Goal: Transaction & Acquisition: Purchase product/service

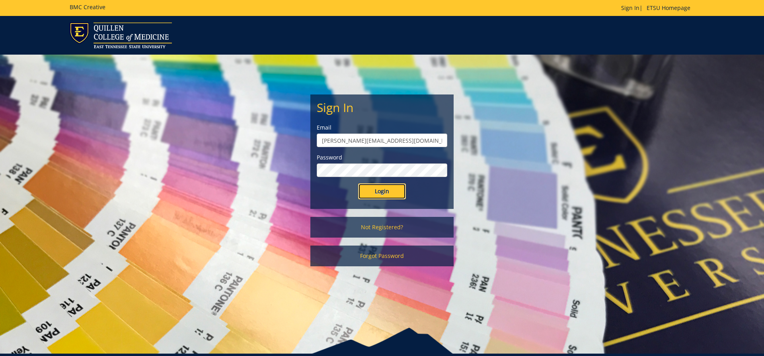
click at [382, 192] on input "Login" at bounding box center [382, 191] width 48 height 16
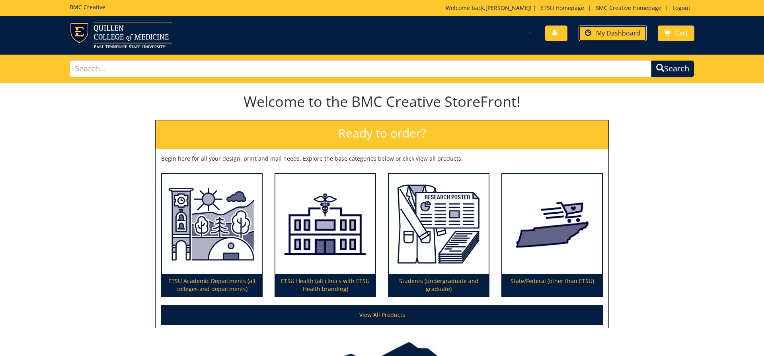
click at [614, 32] on span "My Dashboard" at bounding box center [618, 33] width 44 height 9
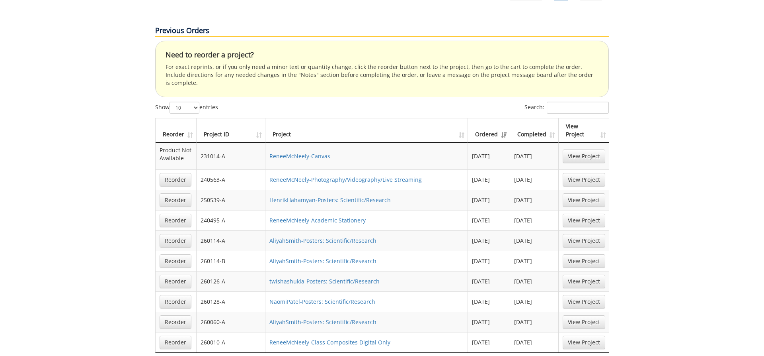
scroll to position [528, 0]
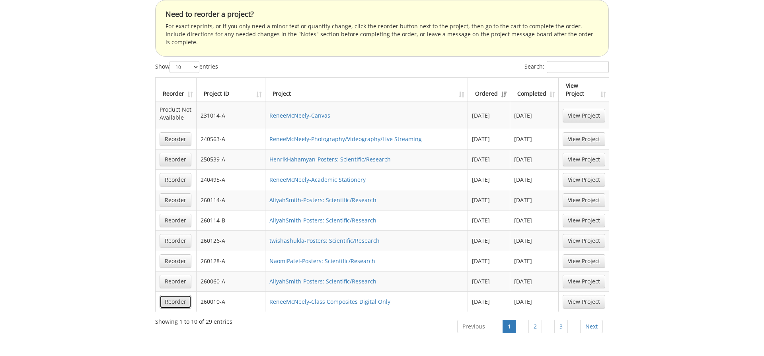
click at [175, 295] on link "Reorder" at bounding box center [176, 302] width 32 height 14
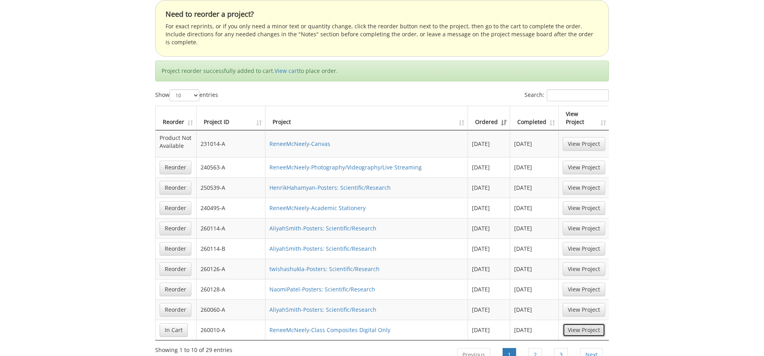
click at [598, 323] on link "View Project" at bounding box center [584, 330] width 43 height 14
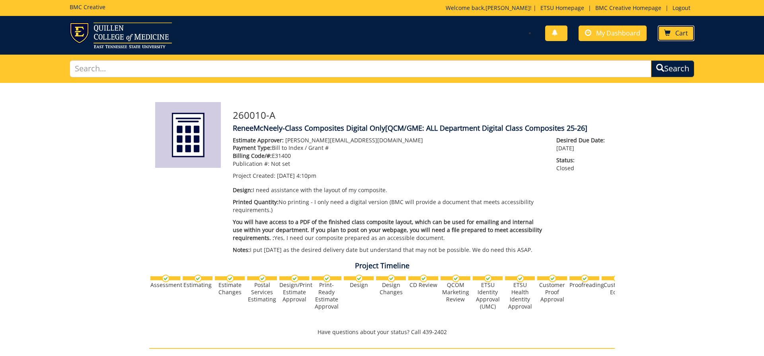
click at [672, 32] on link "Cart" at bounding box center [676, 33] width 37 height 16
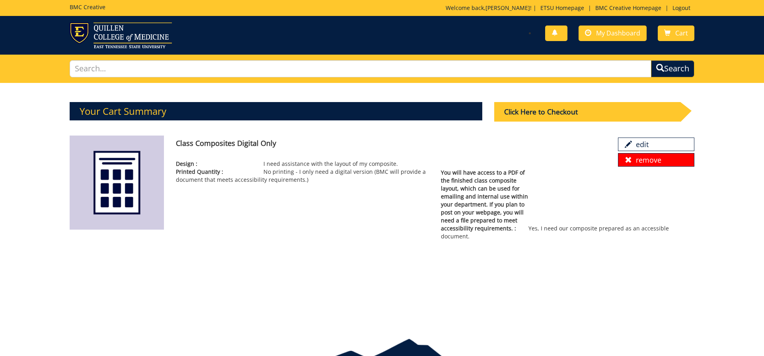
click at [630, 164] on link "remove" at bounding box center [656, 160] width 76 height 14
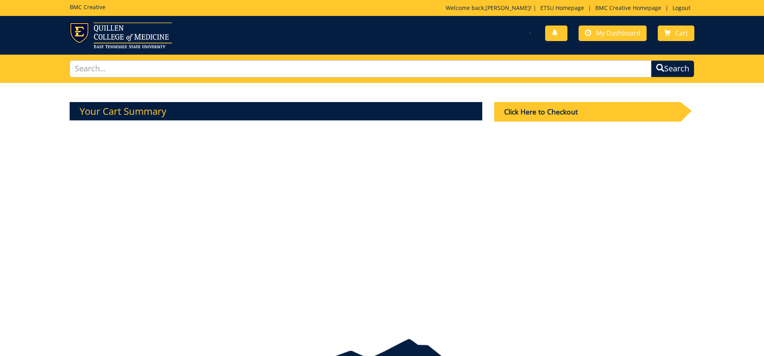
click at [616, 23] on div "You have no new notifications My Dashboard Cart" at bounding box center [541, 33] width 319 height 23
click at [614, 30] on span "My Dashboard" at bounding box center [618, 33] width 44 height 9
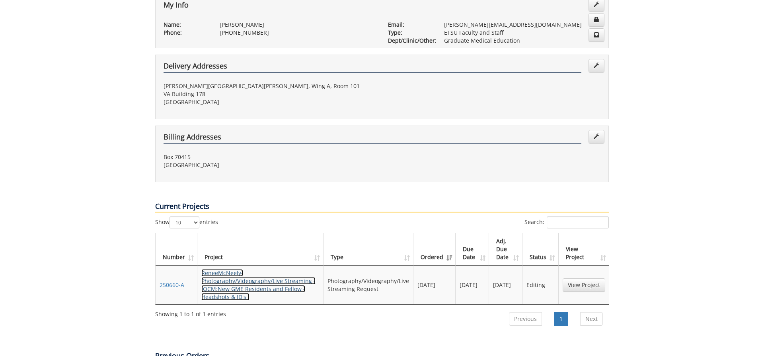
scroll to position [170, 0]
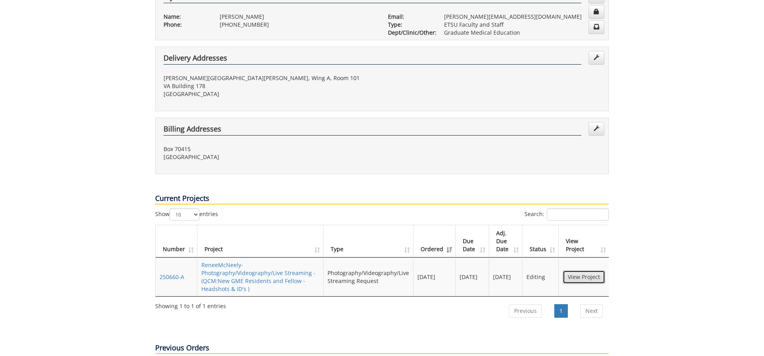
click at [583, 270] on link "View Project" at bounding box center [584, 277] width 43 height 14
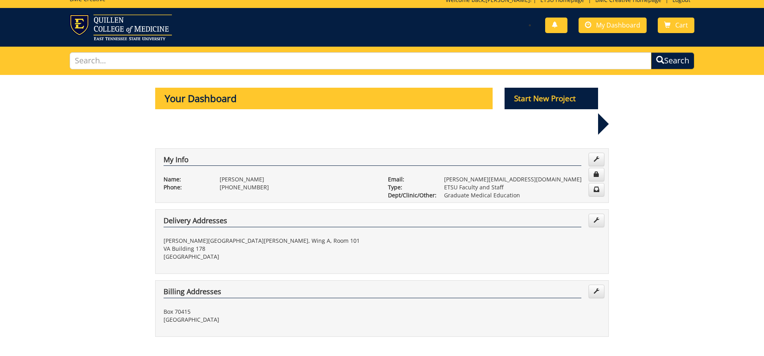
scroll to position [0, 0]
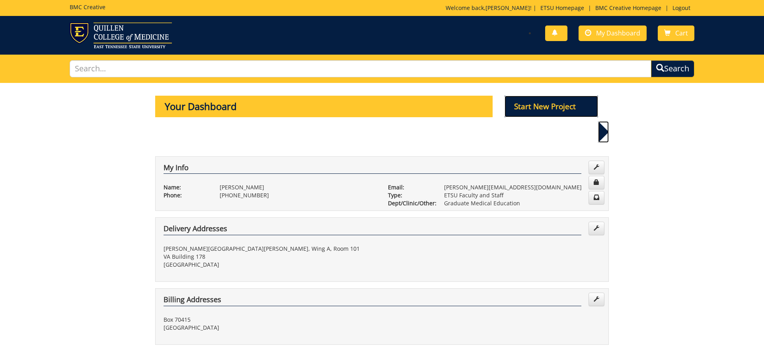
click at [536, 102] on p "Start New Project" at bounding box center [552, 106] width 94 height 21
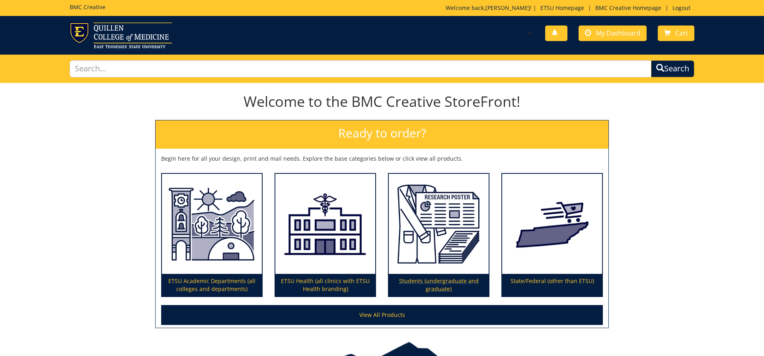
scroll to position [49, 0]
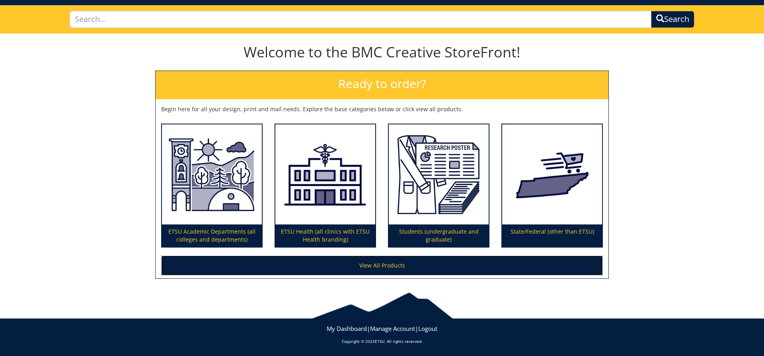
click at [390, 266] on link "View All Products" at bounding box center [382, 265] width 442 height 20
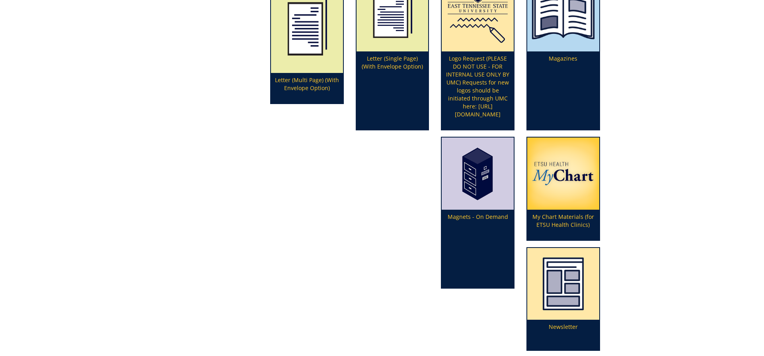
scroll to position [1787, 0]
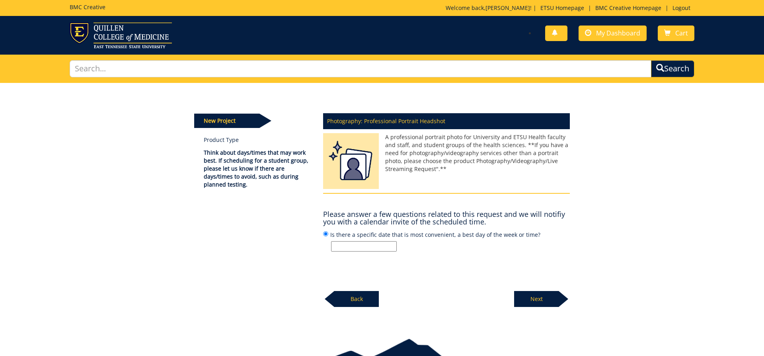
click at [346, 244] on input "Is there a specific date that is most convenient, a best day of the week or tim…" at bounding box center [364, 246] width 66 height 10
type input "6/17/2026"
click at [536, 298] on p "Next" at bounding box center [536, 299] width 45 height 16
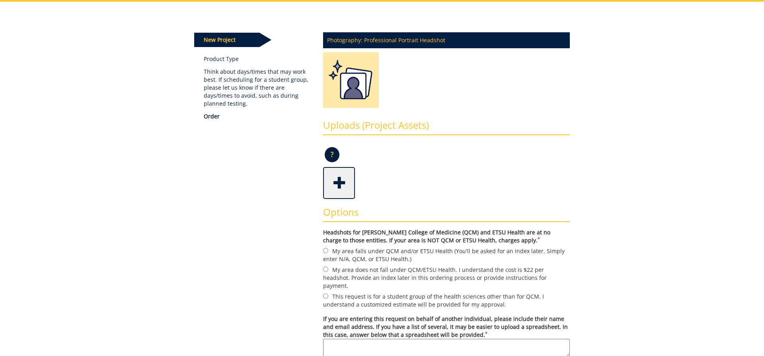
scroll to position [122, 0]
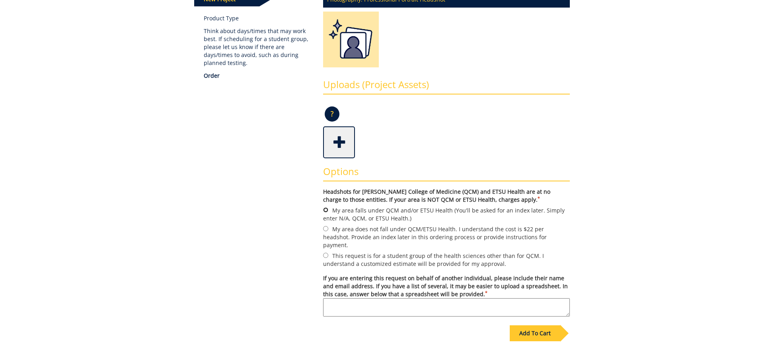
click at [327, 211] on input "My area falls under QCM and/or ETSU Health (You'll be asked for an index later.…" at bounding box center [325, 209] width 5 height 5
radio input "true"
click at [537, 325] on div "Add To Cart" at bounding box center [535, 333] width 51 height 16
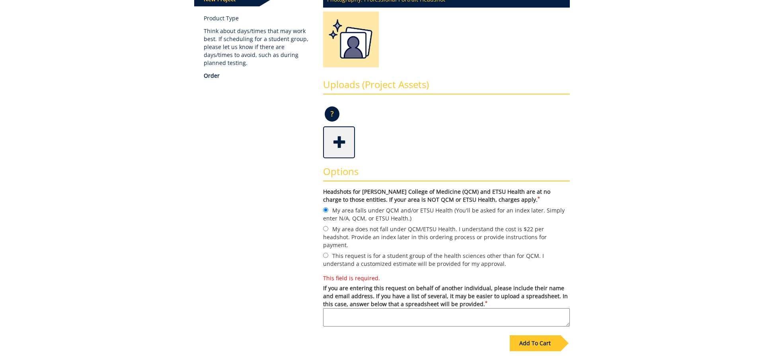
click at [377, 308] on textarea "This field is required. If you are entering this request on behalf of another i…" at bounding box center [446, 317] width 247 height 18
click at [532, 335] on div "Add To Cart" at bounding box center [535, 343] width 51 height 16
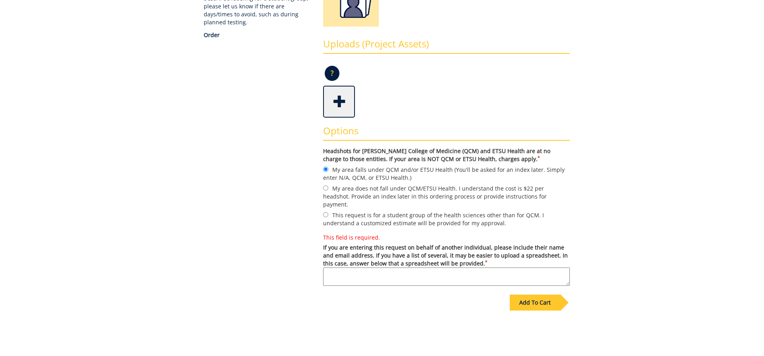
scroll to position [203, 0]
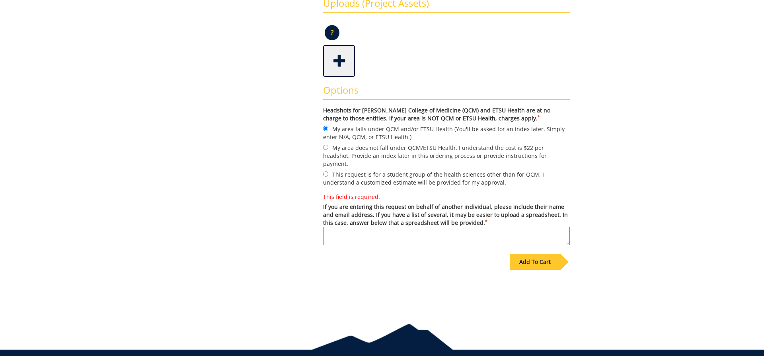
click at [333, 227] on textarea "This field is required. If you are entering this request on behalf of another i…" at bounding box center [446, 236] width 247 height 18
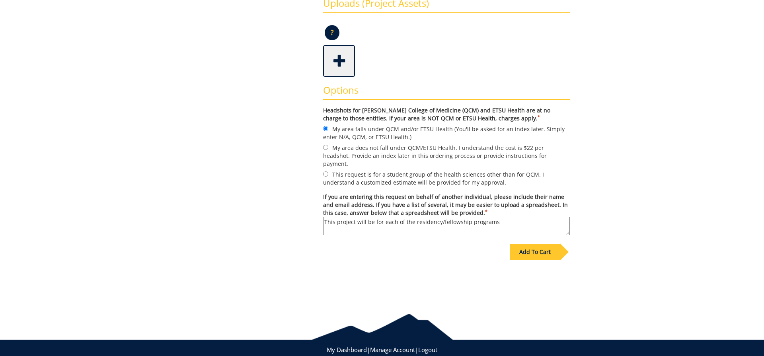
drag, startPoint x: 397, startPoint y: 214, endPoint x: 459, endPoint y: 235, distance: 65.6
click at [399, 217] on textarea "This project will be for each of the residency/fellowship programs" at bounding box center [446, 226] width 247 height 18
drag, startPoint x: 418, startPoint y: 221, endPoint x: 324, endPoint y: 225, distance: 94.0
click at [324, 225] on textarea "This project will be for each new residents/fellows, headshots in their white c…" at bounding box center [446, 226] width 247 height 18
drag, startPoint x: 561, startPoint y: 212, endPoint x: 536, endPoint y: 207, distance: 24.7
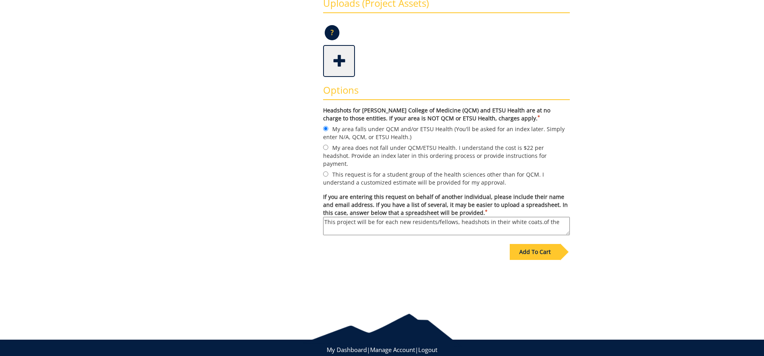
click at [536, 217] on textarea "This project will be for each new residents/fellows, headshots in their white c…" at bounding box center [446, 226] width 247 height 18
click at [469, 217] on textarea "This project will be for each new residents/fellows, headshots in their white c…" at bounding box center [446, 226] width 247 height 18
type textarea "This project will be for each new residents/fellows, head shots in their white …"
click at [541, 244] on div "Add To Cart" at bounding box center [535, 252] width 51 height 16
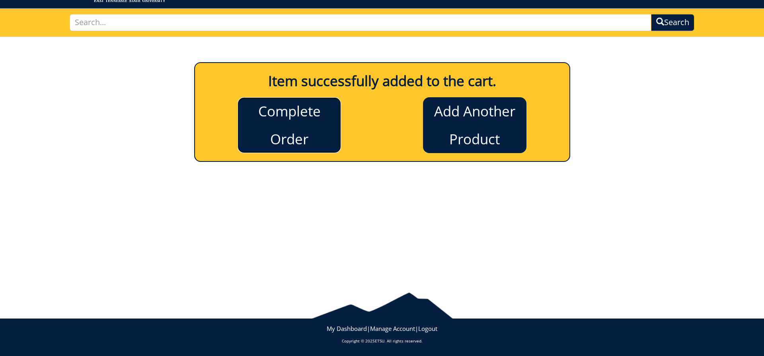
click at [290, 125] on link "Complete Order" at bounding box center [290, 125] width 104 height 56
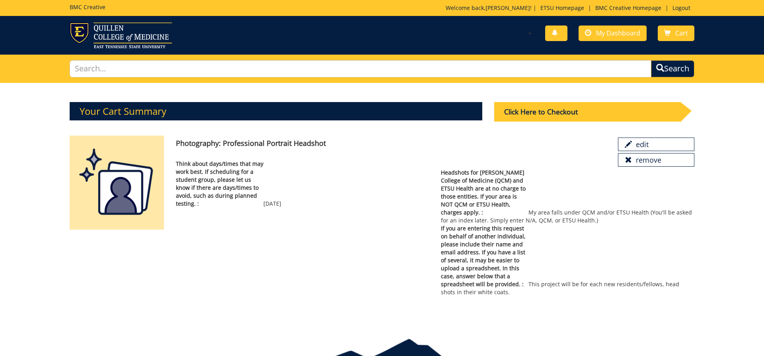
scroll to position [46, 0]
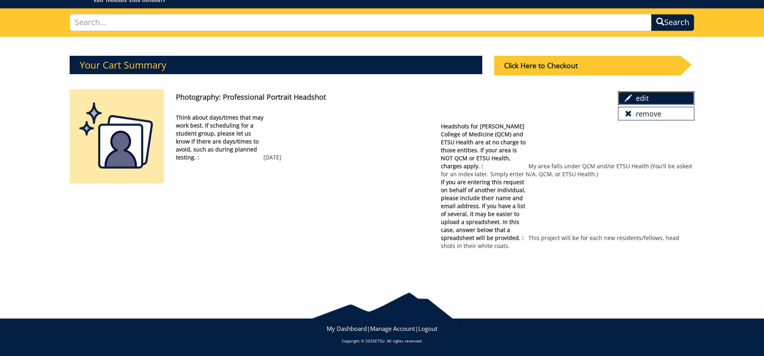
click at [637, 97] on link "edit" at bounding box center [656, 98] width 76 height 14
click at [561, 64] on div "Click Here to Checkout" at bounding box center [587, 66] width 186 height 20
click at [545, 70] on div "Click Here to Checkout" at bounding box center [587, 66] width 186 height 20
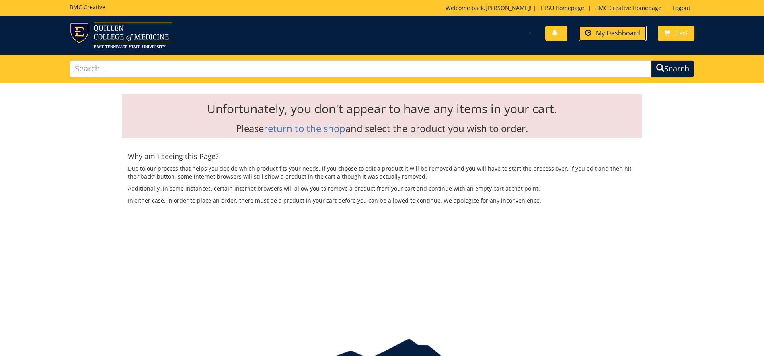
click at [602, 37] on span "My Dashboard" at bounding box center [618, 33] width 44 height 9
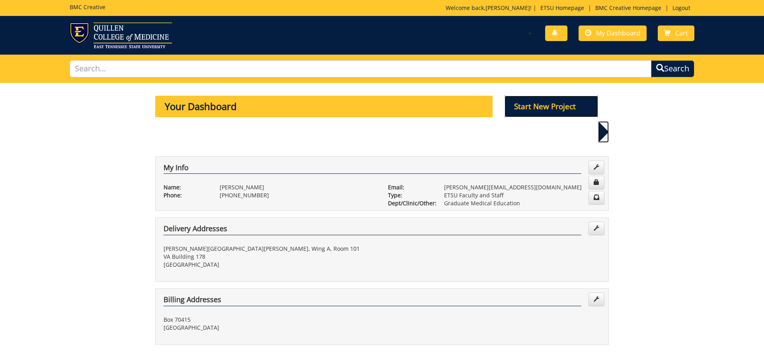
click at [529, 107] on p "Start New Project" at bounding box center [552, 106] width 94 height 21
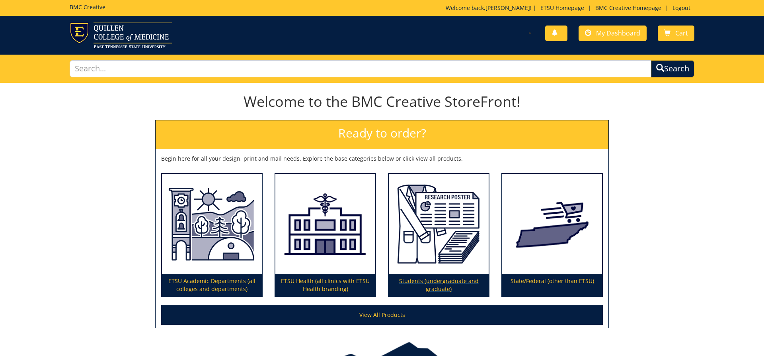
scroll to position [49, 0]
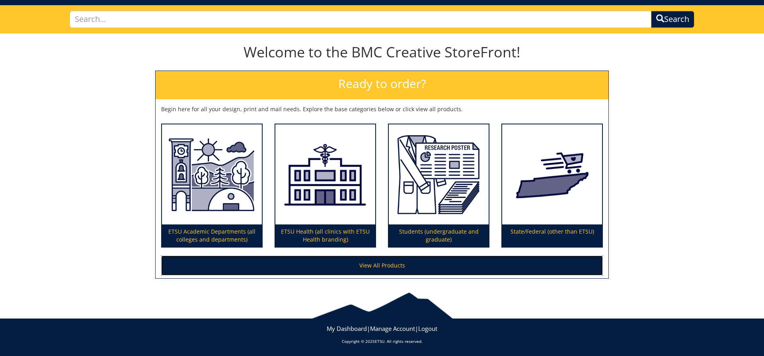
click at [387, 262] on link "View All Products" at bounding box center [382, 265] width 442 height 20
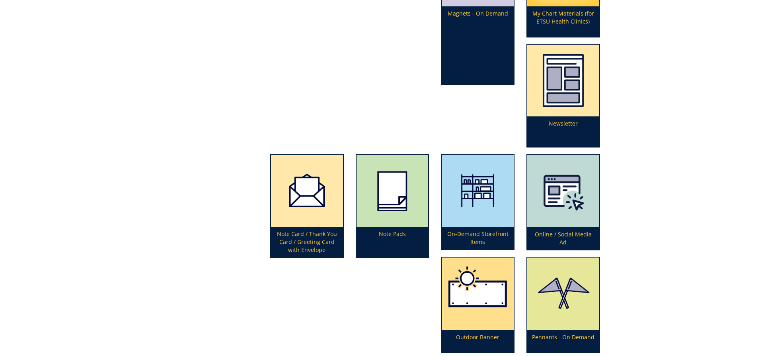
scroll to position [1990, 0]
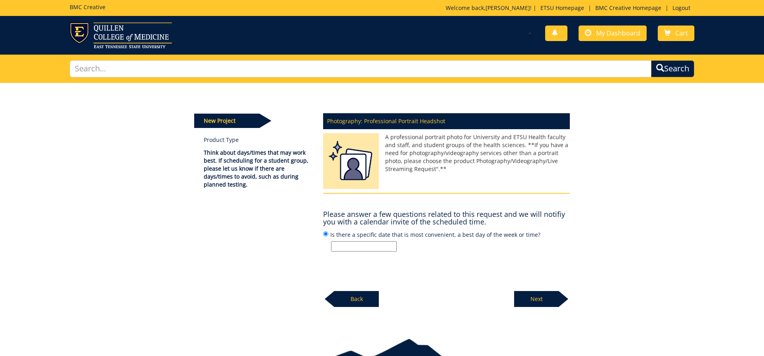
click at [369, 246] on input "Is there a specific date that is most convenient, a best day of the week or tim…" at bounding box center [364, 246] width 66 height 10
type input "[DATE]"
click at [540, 296] on p "Next" at bounding box center [536, 299] width 45 height 16
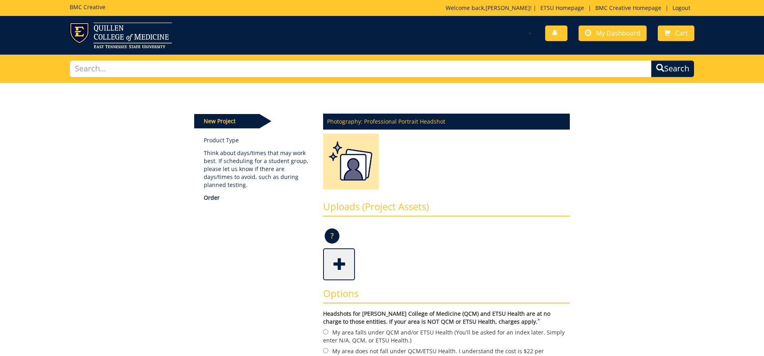
scroll to position [162, 0]
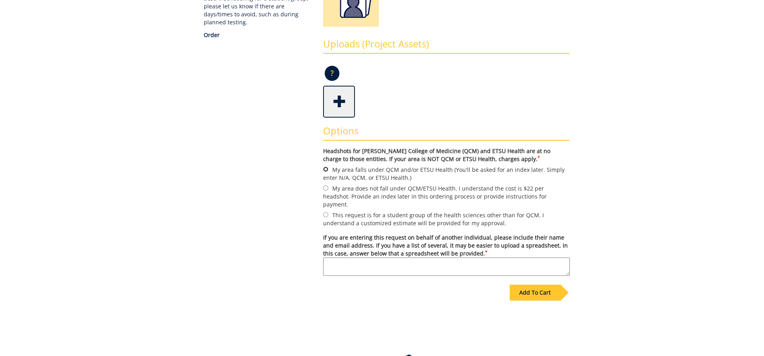
click at [327, 170] on input "My area falls under QCM and/or ETSU Health (You'll be asked for an index later.…" at bounding box center [325, 168] width 5 height 5
radio input "true"
click at [359, 257] on textarea "If you are entering this request on behalf of another individual, please includ…" at bounding box center [446, 266] width 247 height 18
type textarea "Head shots needed for all new residents/fellows. The Office of GME will pay for…"
click at [529, 285] on div "Add To Cart" at bounding box center [535, 292] width 51 height 16
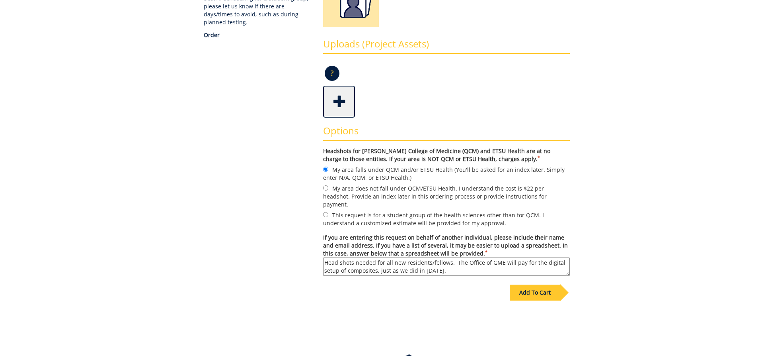
scroll to position [46, 0]
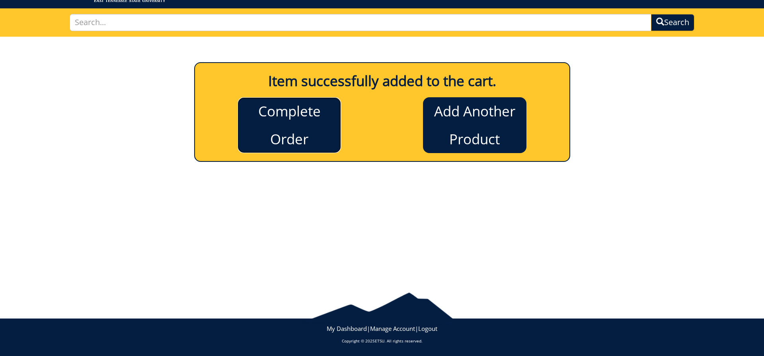
click at [289, 128] on link "Complete Order" at bounding box center [290, 125] width 104 height 56
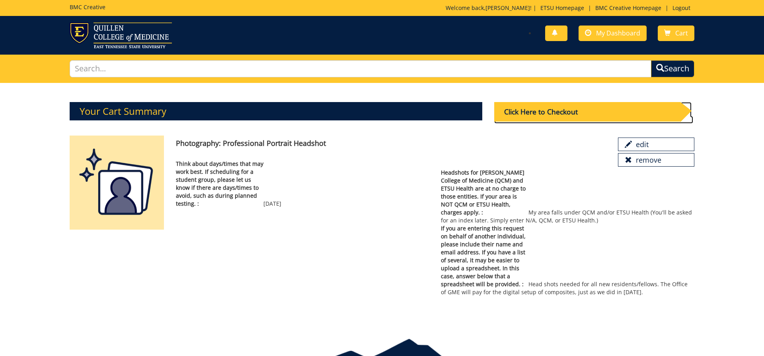
click at [554, 114] on div "Click Here to Checkout" at bounding box center [587, 112] width 186 height 20
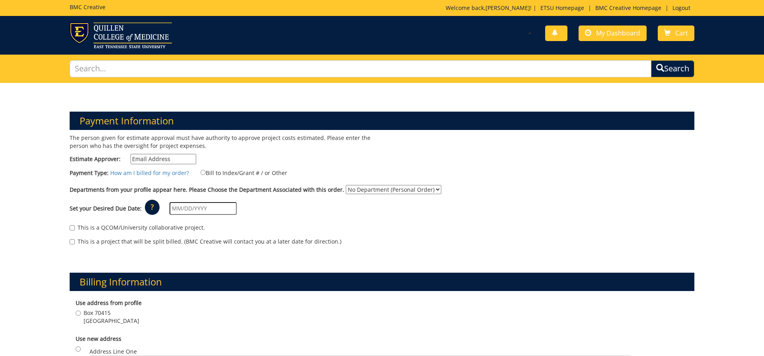
click at [180, 158] on input "Estimate Approver:" at bounding box center [164, 159] width 66 height 10
type input "mcneely@etsu.edu"
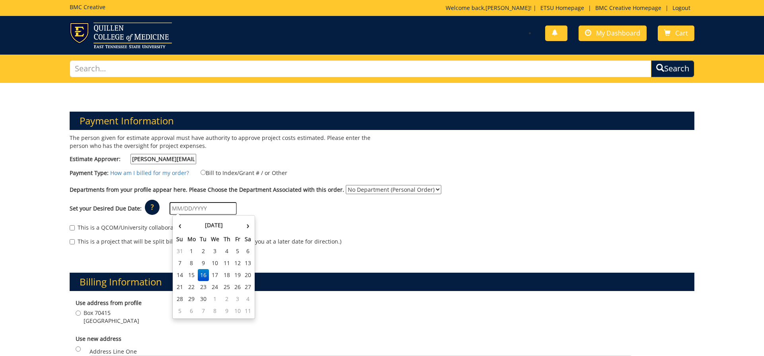
click at [207, 209] on input "text" at bounding box center [203, 208] width 67 height 13
type input "[DATE]"
click at [203, 172] on input "Bill to Index/Grant # / or Other" at bounding box center [203, 172] width 5 height 5
radio input "true"
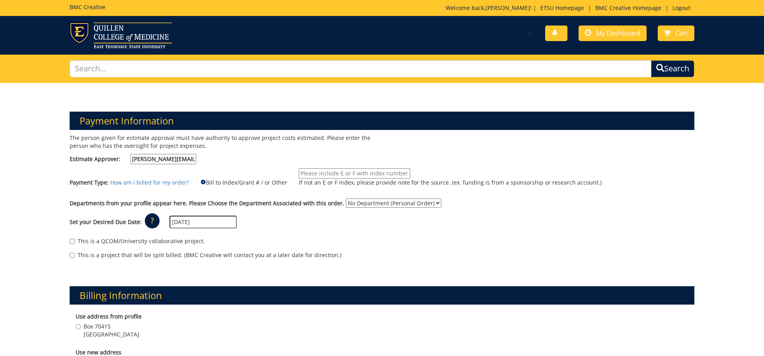
scroll to position [122, 0]
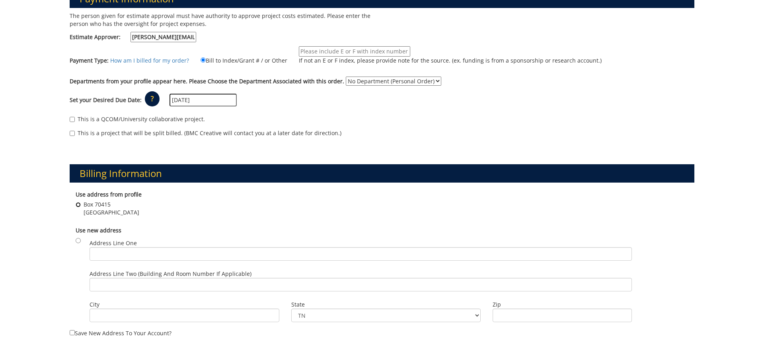
click at [79, 206] on input "Box 70415 Johnson City , TN 37614" at bounding box center [78, 204] width 5 height 5
radio input "true"
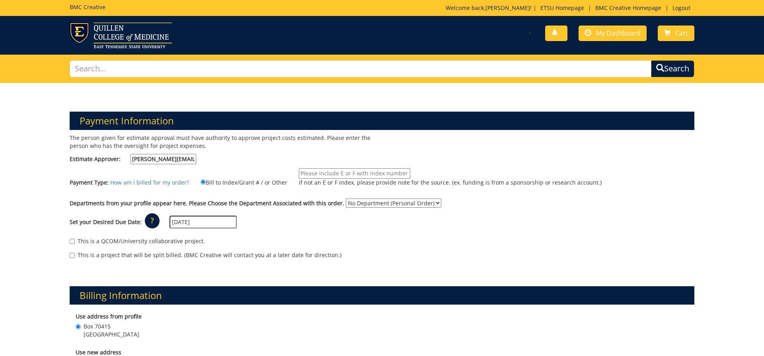
click at [331, 174] on input "If not an E or F index, please provide note for the source. (ex. funding is fro…" at bounding box center [354, 173] width 111 height 10
paste input "20-60410-100000-100-{INSERT ACCOUNT}-350-999-999-999-999-99"
type input "20-60410-100000-100-{INSERT ACCOUNT}-350-999-999-999-999-99"
click at [575, 193] on div "Payment Type: How am I billed for my order? Bill to Index/Grant # / or Other 20…" at bounding box center [382, 181] width 637 height 26
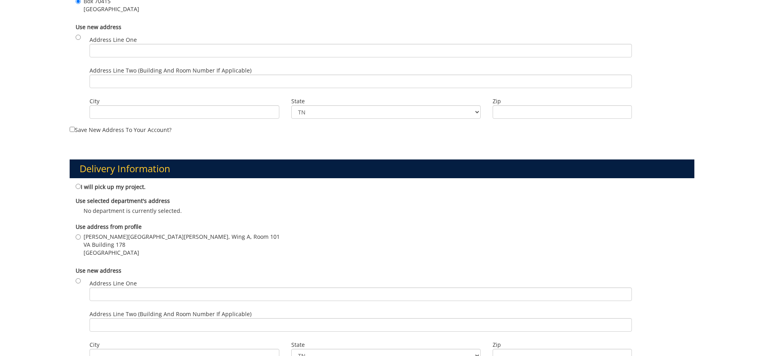
scroll to position [528, 0]
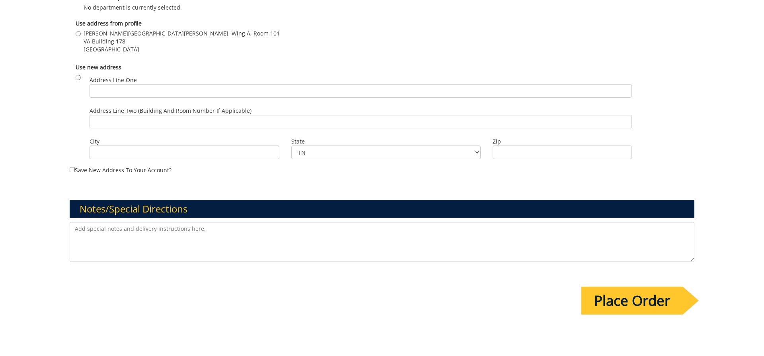
click at [137, 228] on textarea at bounding box center [382, 242] width 625 height 40
click at [128, 235] on textarea at bounding box center [382, 242] width 625 height 40
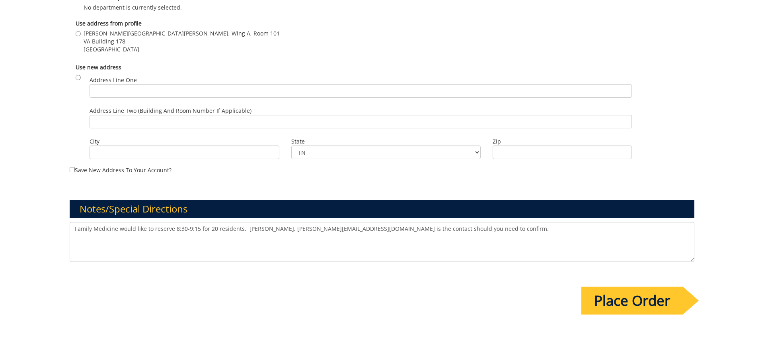
type textarea "Family Medicine would like to reserve 8:30-9:15 for 20 residents. [PERSON_NAME]…"
click at [647, 296] on input "Place Order" at bounding box center [633, 300] width 102 height 28
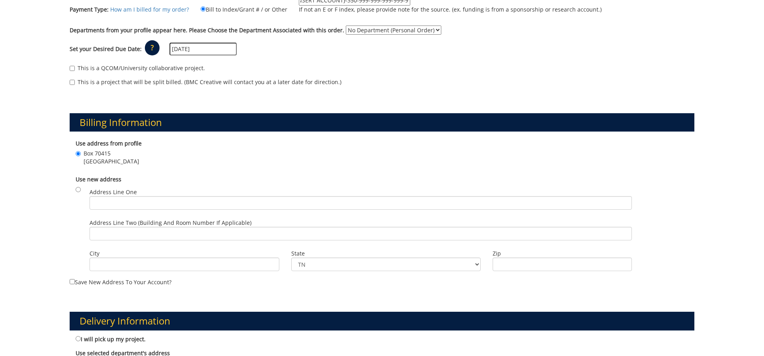
scroll to position [365, 0]
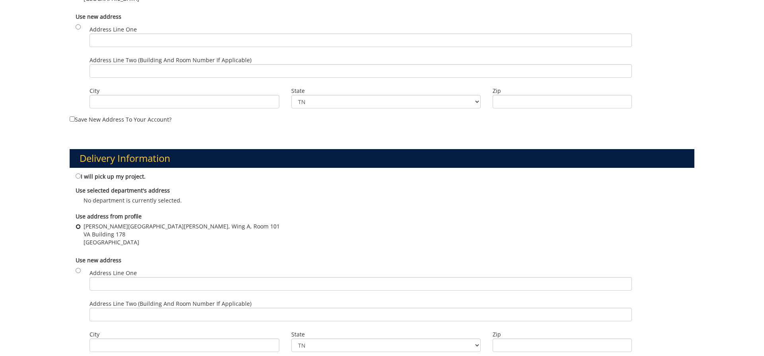
click at [76, 224] on input "Stanton Gerber Hall, Wing A, Room 101 VA Building 178 Johnson City , TN 37614" at bounding box center [78, 226] width 5 height 5
radio input "true"
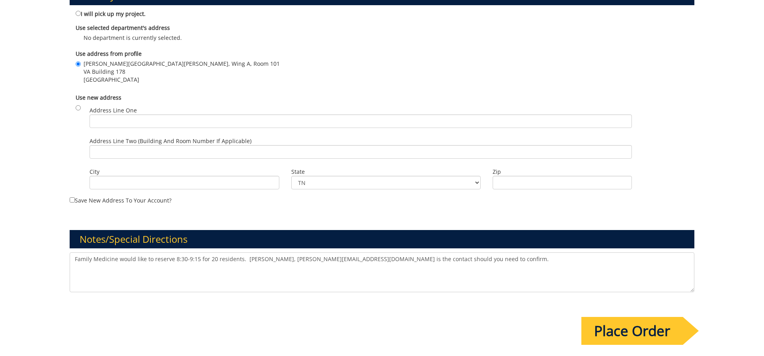
click at [641, 333] on input "Place Order" at bounding box center [633, 331] width 102 height 28
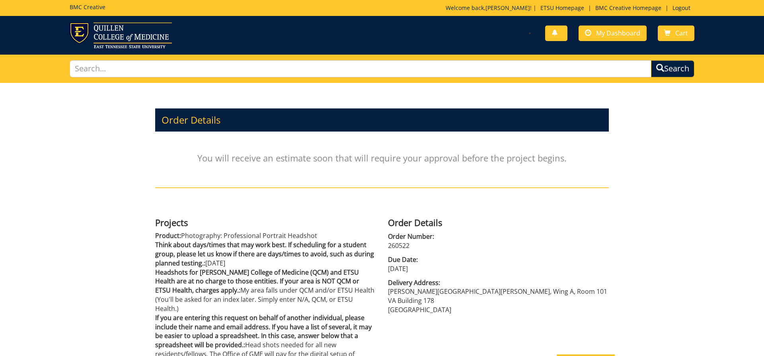
click at [437, 235] on span "Order Number:" at bounding box center [498, 236] width 221 height 9
drag, startPoint x: 426, startPoint y: 250, endPoint x: 388, endPoint y: 237, distance: 39.5
click at [388, 237] on div "Order Details Order Number: 260522 Due Date: [DATE] Delivery Address: [PERSON_N…" at bounding box center [498, 265] width 221 height 97
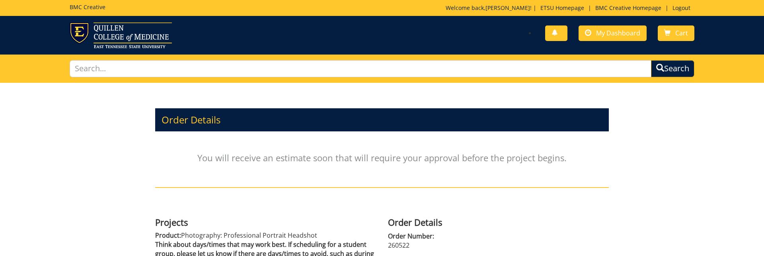
click at [694, 153] on div "Order Details You will receive an estimate soon that will require your approval…" at bounding box center [382, 237] width 764 height 309
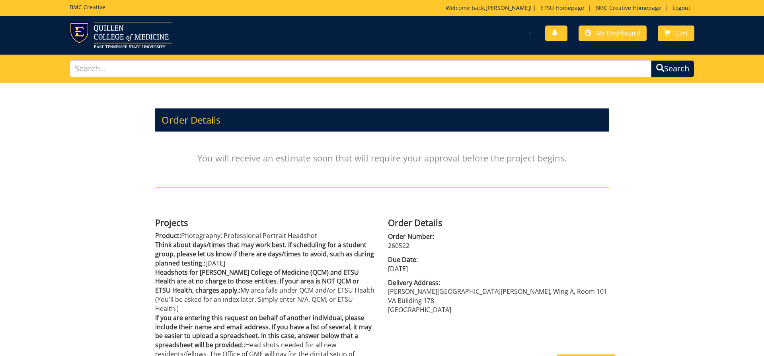
drag, startPoint x: 389, startPoint y: 221, endPoint x: 426, endPoint y: 275, distance: 65.7
click at [426, 275] on div "Order Details Order Number: 260522 Due Date: [DATE] Delivery Address: [PERSON_N…" at bounding box center [498, 265] width 221 height 97
copy div "Order Details Order Number: 260522 Due Date: [DATE]"
click at [681, 208] on div "Order Details You will receive an estimate soon that will require your approval…" at bounding box center [382, 237] width 764 height 309
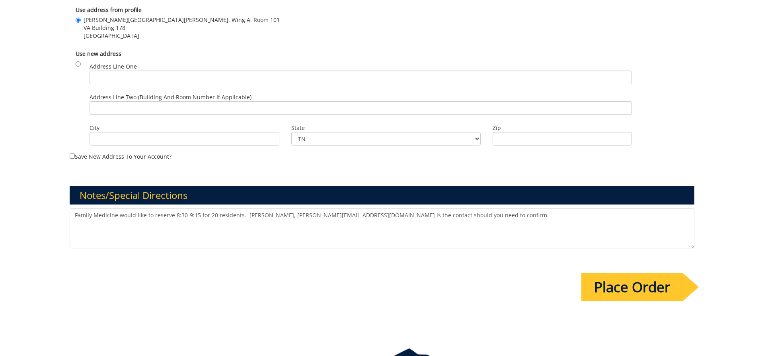
scroll to position [325, 0]
